Goal: Transaction & Acquisition: Purchase product/service

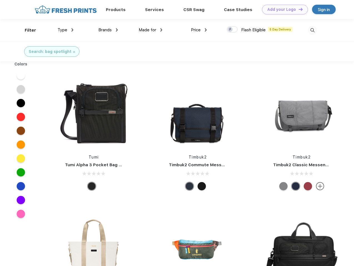
scroll to position [0, 0]
click at [282, 9] on link "Add your Logo Design Tool" at bounding box center [285, 10] width 46 height 10
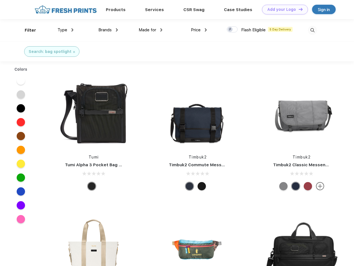
click at [0, 0] on div "Design Tool" at bounding box center [0, 0] width 0 height 0
click at [298, 9] on link "Add your Logo Design Tool" at bounding box center [285, 10] width 46 height 10
click at [27, 30] on div "Filter" at bounding box center [30, 30] width 11 height 6
click at [65, 30] on span "Type" at bounding box center [62, 29] width 10 height 5
click at [108, 30] on span "Brands" at bounding box center [104, 29] width 13 height 5
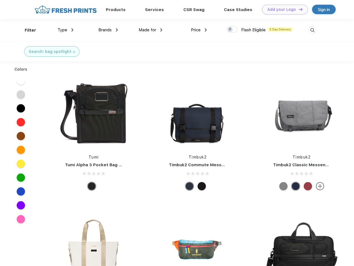
click at [150, 30] on span "Made for" at bounding box center [146, 29] width 17 height 5
click at [199, 30] on span "Price" at bounding box center [196, 29] width 10 height 5
click at [232, 30] on div at bounding box center [231, 29] width 11 height 6
click at [230, 30] on input "checkbox" at bounding box center [228, 28] width 4 height 4
click at [312, 30] on img at bounding box center [311, 30] width 9 height 9
